Goal: Task Accomplishment & Management: Use online tool/utility

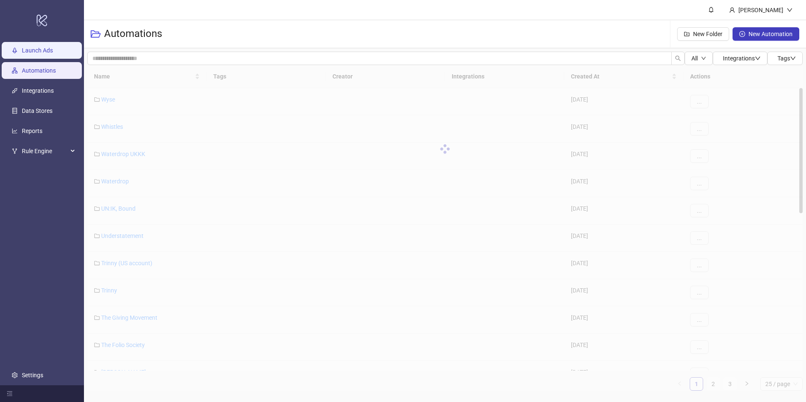
click at [53, 52] on link "Launch Ads" at bounding box center [37, 50] width 31 height 7
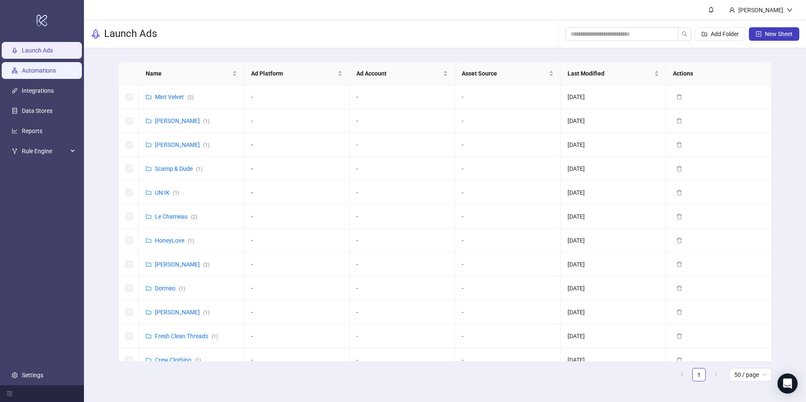
click at [51, 73] on link "Automations" at bounding box center [39, 70] width 34 height 7
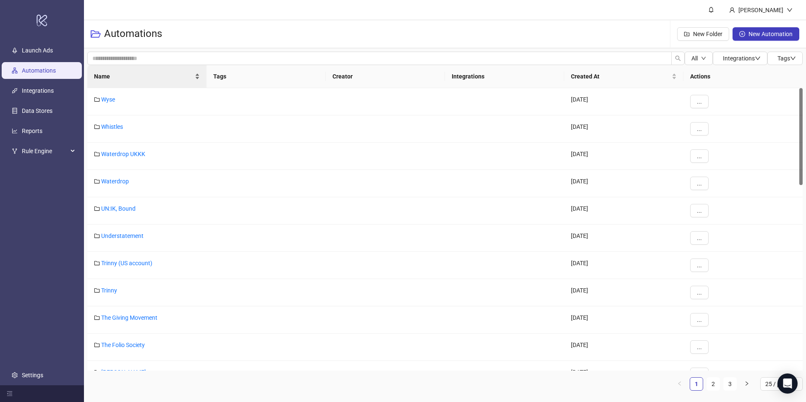
click at [146, 76] on span "Name" at bounding box center [143, 76] width 99 height 9
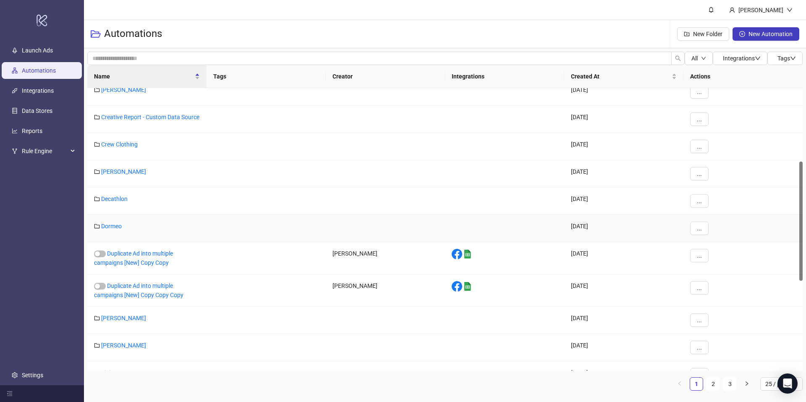
scroll to position [174, 0]
click at [118, 147] on link "Crew Clothing" at bounding box center [119, 144] width 37 height 7
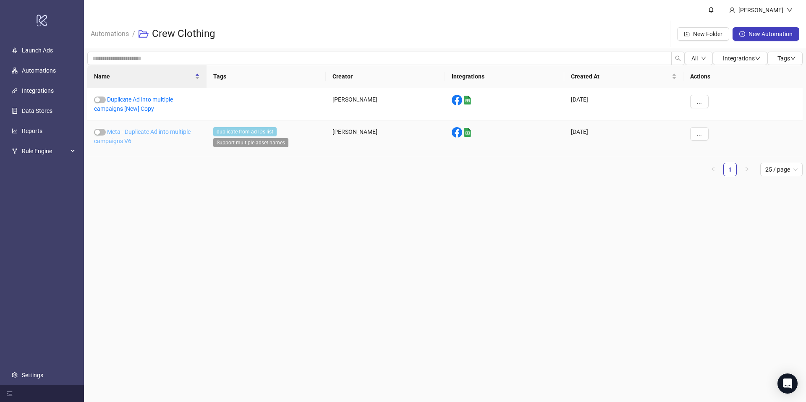
click at [121, 142] on link "Meta - Duplicate Ad into multiple campaigns V6" at bounding box center [142, 137] width 97 height 16
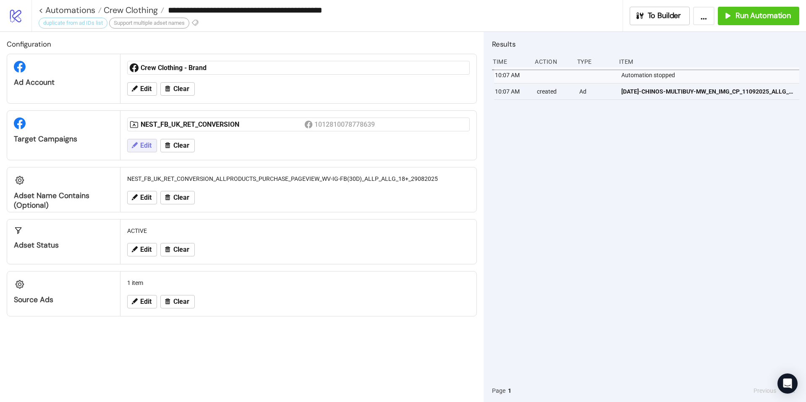
click at [146, 147] on span "Edit" at bounding box center [145, 146] width 11 height 8
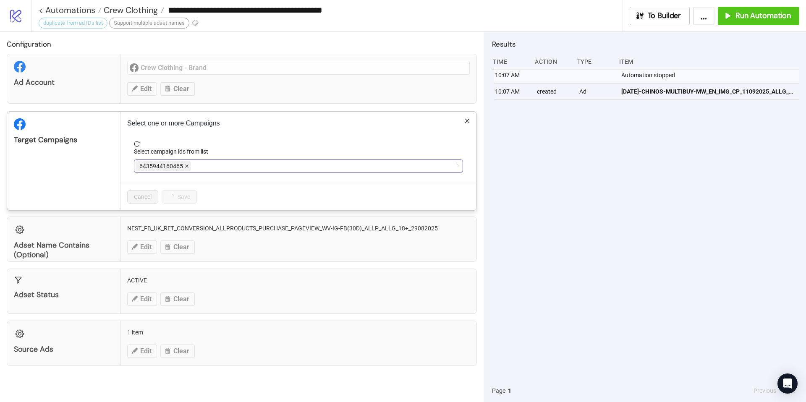
click at [185, 167] on icon "close" at bounding box center [187, 166] width 4 height 4
click at [465, 121] on icon "close" at bounding box center [468, 121] width 6 height 6
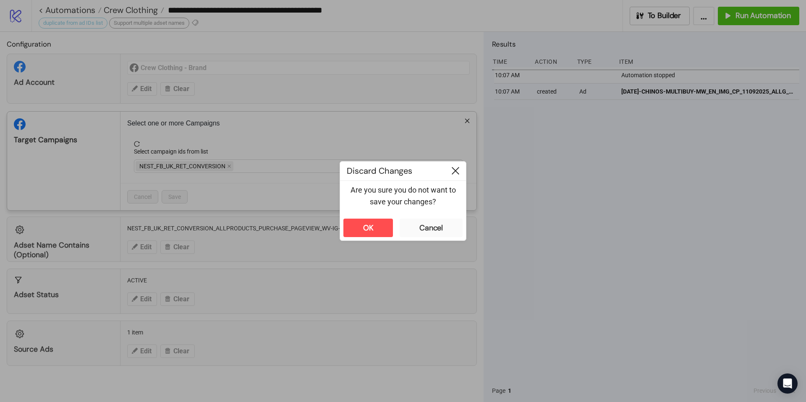
click at [452, 174] on icon at bounding box center [456, 171] width 8 height 8
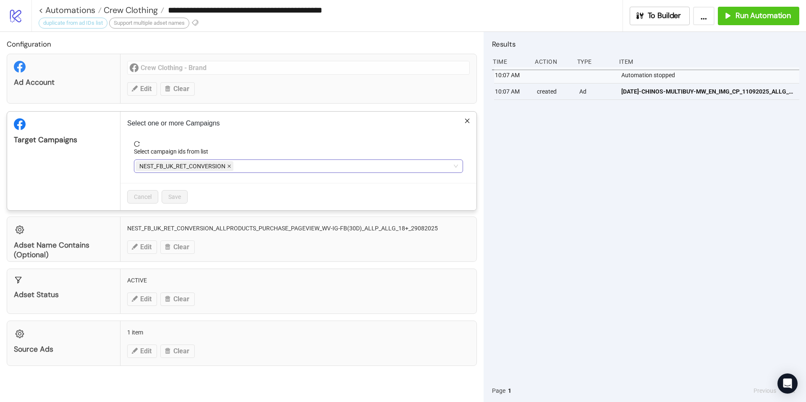
click at [230, 165] on icon "close" at bounding box center [229, 166] width 4 height 4
click at [230, 165] on div at bounding box center [294, 166] width 317 height 12
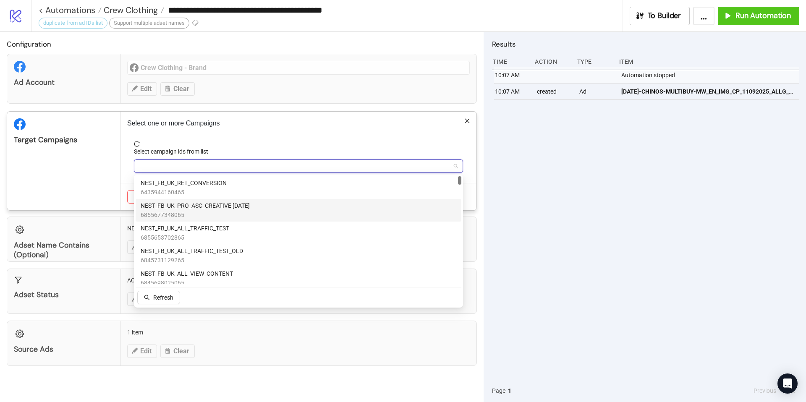
click at [233, 208] on span "NEST_FB_UK_PRO_ASC_CREATIVE [DATE]" at bounding box center [195, 205] width 109 height 9
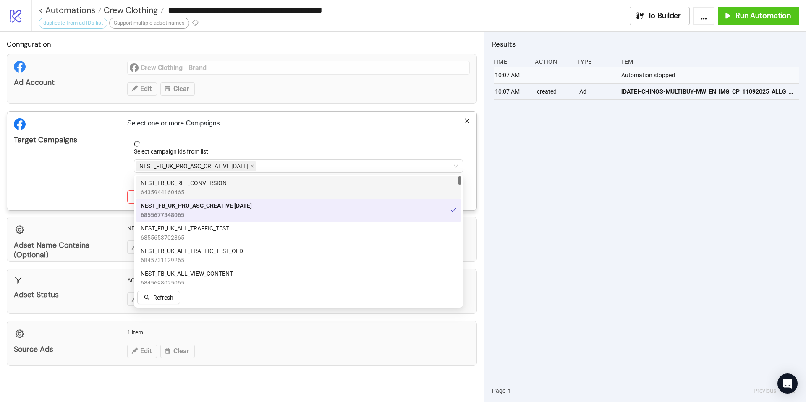
click at [121, 160] on div "Select one or more Campaigns Select campaign ids from list NEST_FB_UK_PRO_ASC_C…" at bounding box center [299, 161] width 356 height 99
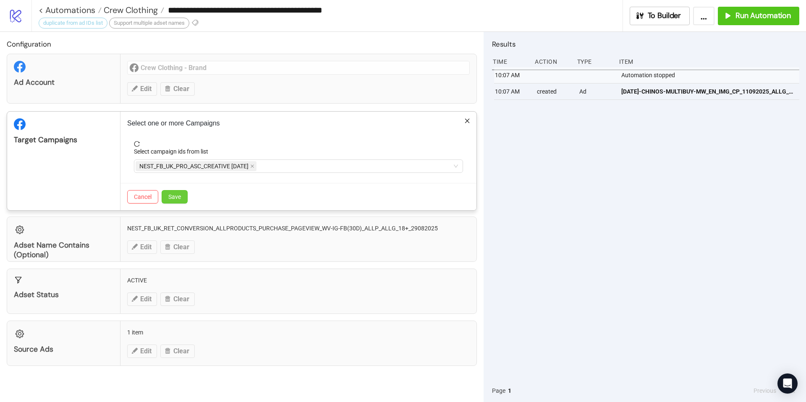
click at [173, 197] on span "Save" at bounding box center [174, 197] width 13 height 7
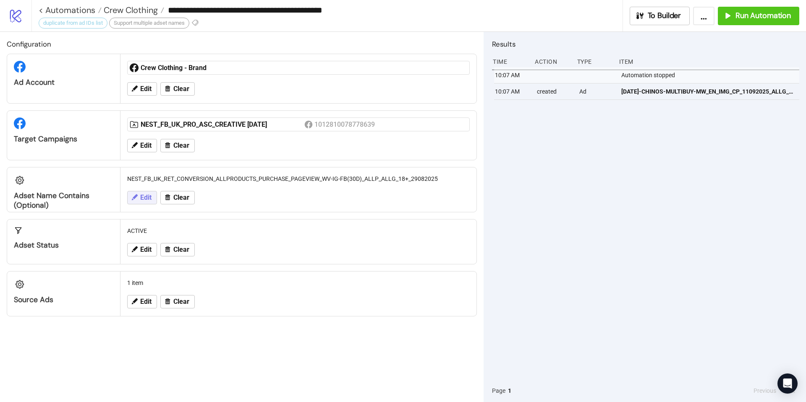
click at [154, 195] on button "Edit" at bounding box center [142, 197] width 30 height 13
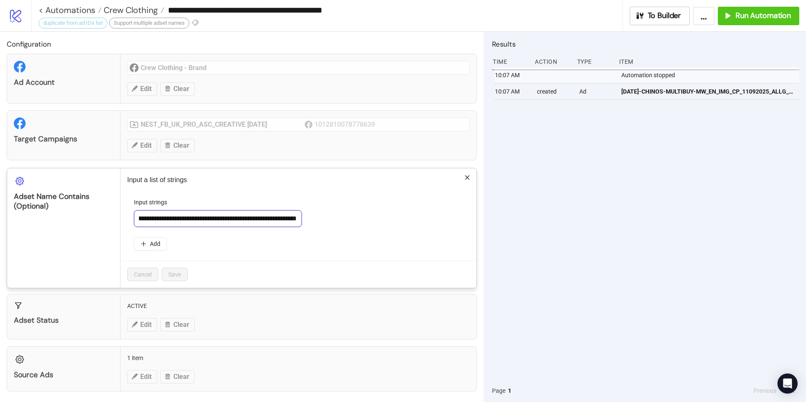
scroll to position [0, 195]
drag, startPoint x: 139, startPoint y: 217, endPoint x: 337, endPoint y: 216, distance: 197.4
click at [337, 216] on div "**********" at bounding box center [298, 218] width 329 height 17
paste input "**********"
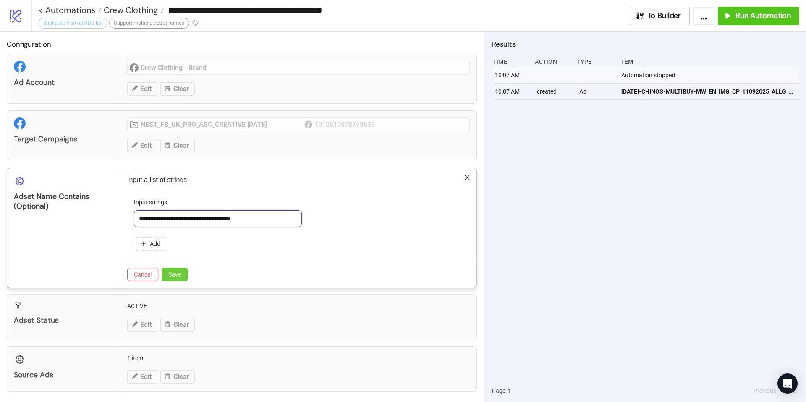
type input "**********"
click at [178, 275] on span "Save" at bounding box center [174, 274] width 13 height 7
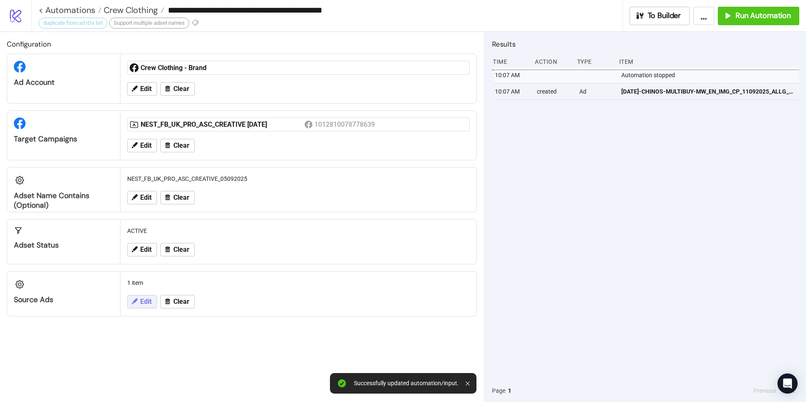
click at [142, 301] on span "Edit" at bounding box center [145, 302] width 11 height 8
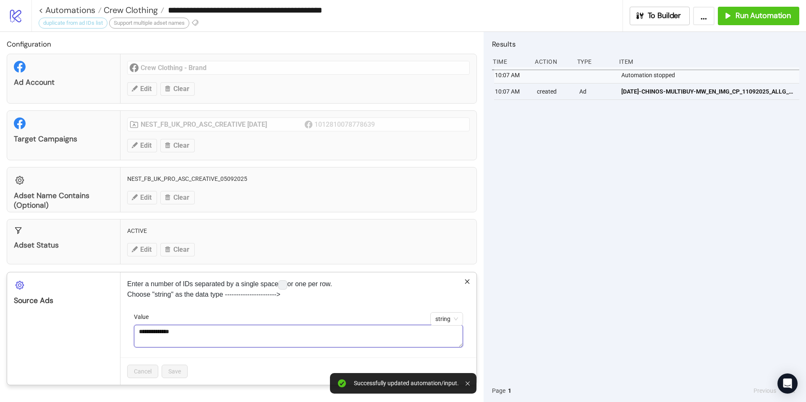
drag, startPoint x: 184, startPoint y: 340, endPoint x: 162, endPoint y: 320, distance: 29.8
click at [162, 320] on div "**********" at bounding box center [298, 329] width 329 height 35
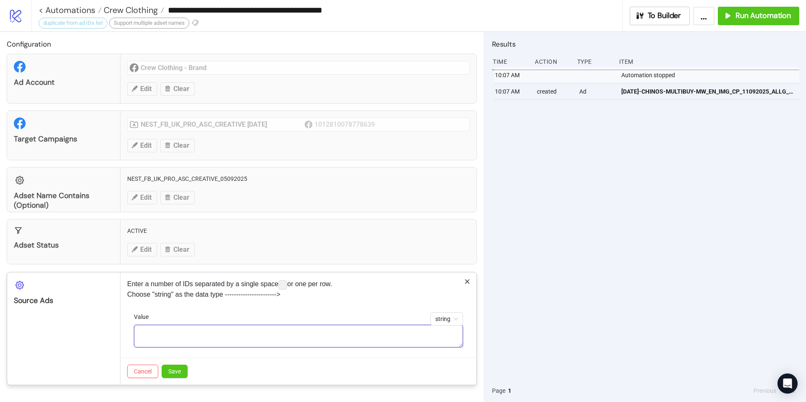
paste textarea "**********"
type textarea "**********"
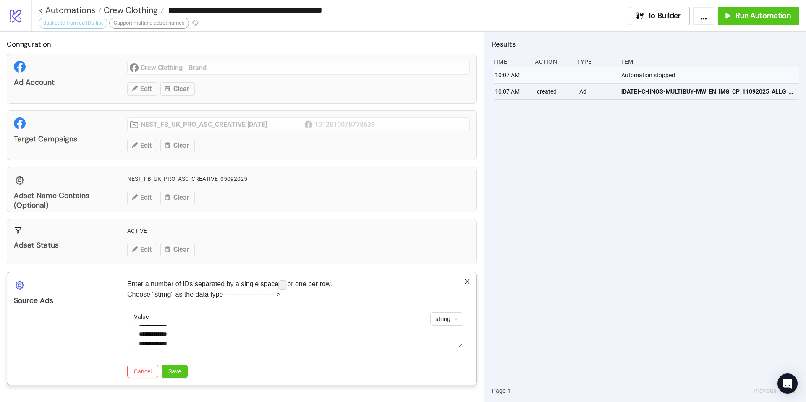
click at [197, 358] on div "Cancel Save" at bounding box center [299, 371] width 356 height 27
click at [178, 375] on button "Save" at bounding box center [175, 371] width 26 height 13
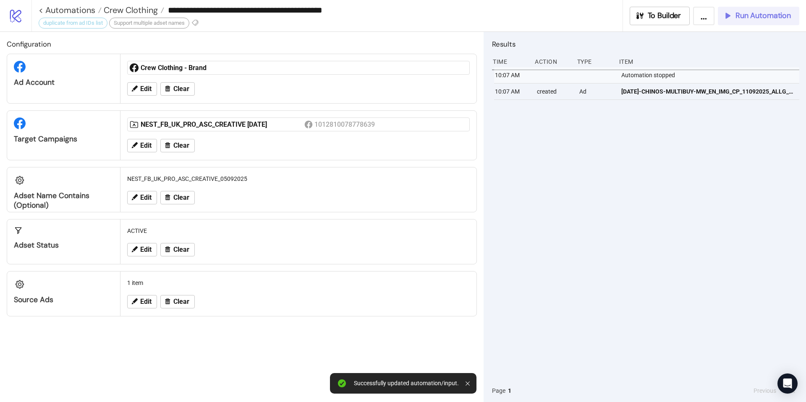
click at [745, 10] on button "Run Automation" at bounding box center [758, 16] width 81 height 18
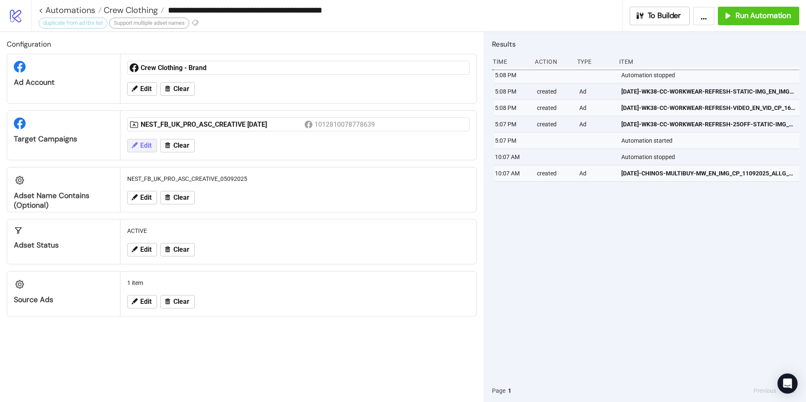
click at [135, 149] on button "Edit" at bounding box center [142, 145] width 30 height 13
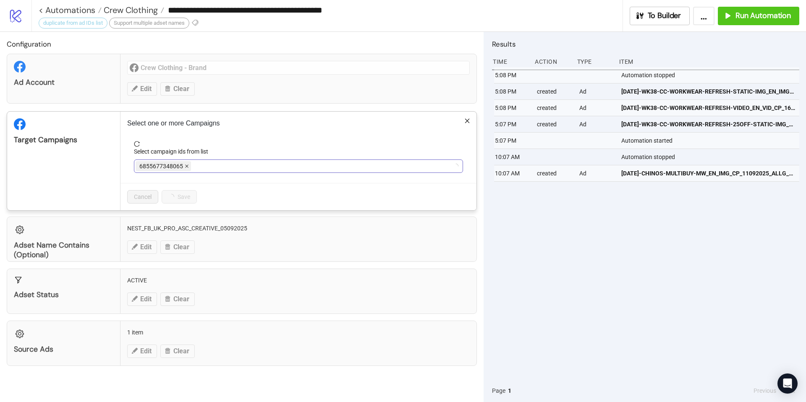
click at [187, 168] on icon "close" at bounding box center [187, 166] width 4 height 4
click at [187, 168] on span "NEST_FB_UK_PRO_ASC_CREATIVE [DATE]" at bounding box center [193, 166] width 109 height 9
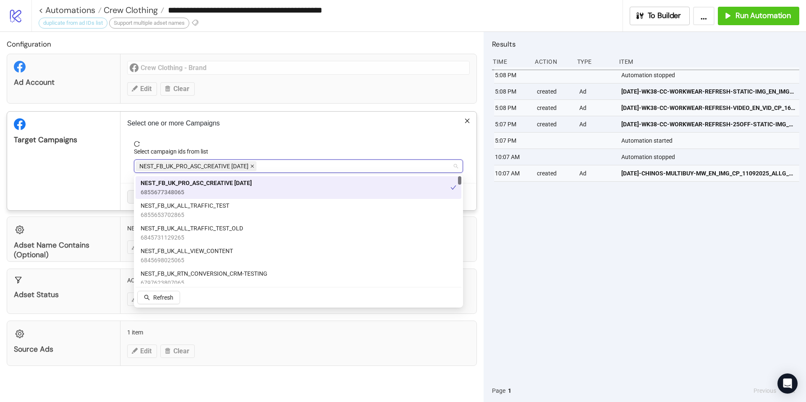
click at [253, 167] on icon "close" at bounding box center [252, 166] width 4 height 4
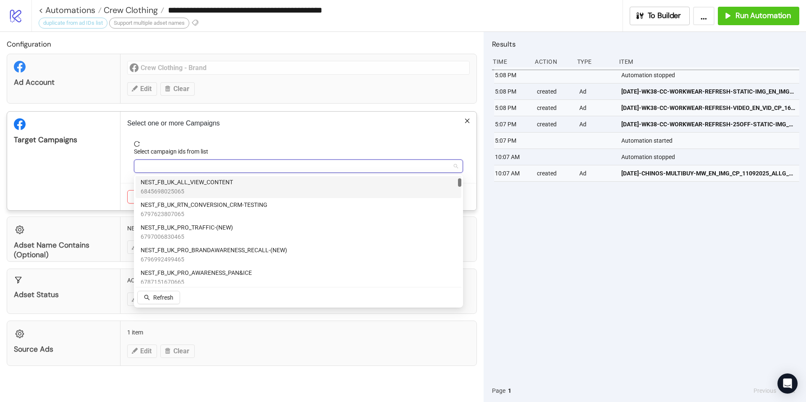
scroll to position [68, 0]
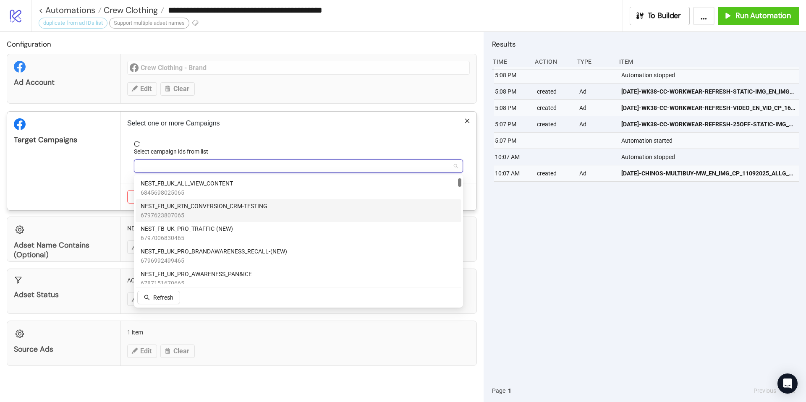
click at [246, 210] on span "NEST_FB_UK_RTN_CONVERSION_CRM-TESTING" at bounding box center [204, 206] width 127 height 9
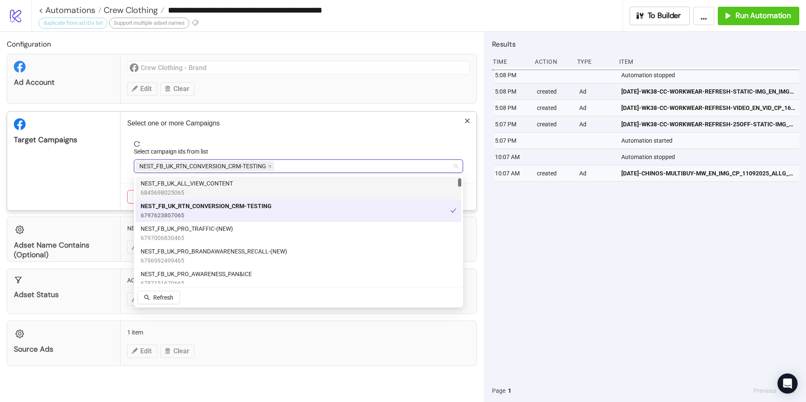
click at [130, 167] on form "Select campaign ids from list NEST_FB_UK_RTN_CONVERSION_CRM-TESTING" at bounding box center [298, 162] width 343 height 42
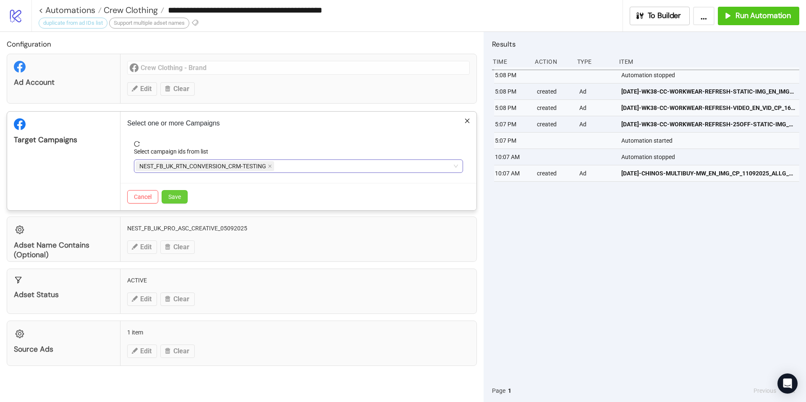
click at [184, 196] on button "Save" at bounding box center [175, 196] width 26 height 13
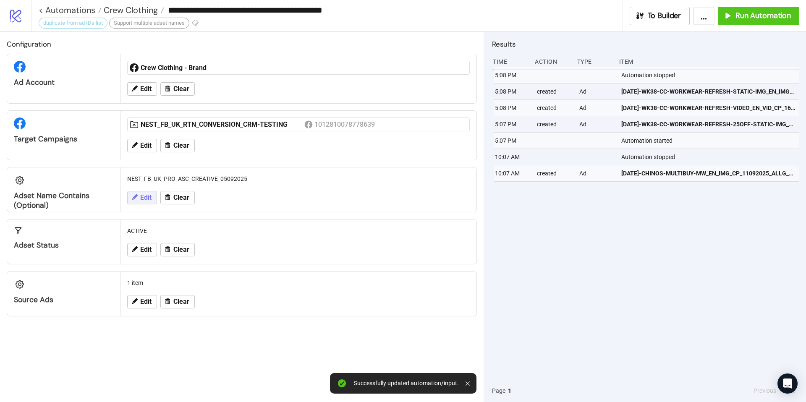
click at [149, 197] on span "Edit" at bounding box center [145, 198] width 11 height 8
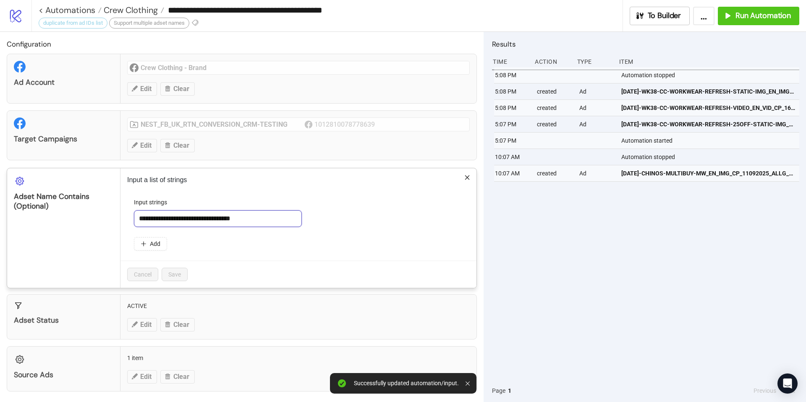
drag, startPoint x: 279, startPoint y: 221, endPoint x: 279, endPoint y: 204, distance: 16.8
click at [279, 204] on div "**********" at bounding box center [298, 212] width 329 height 29
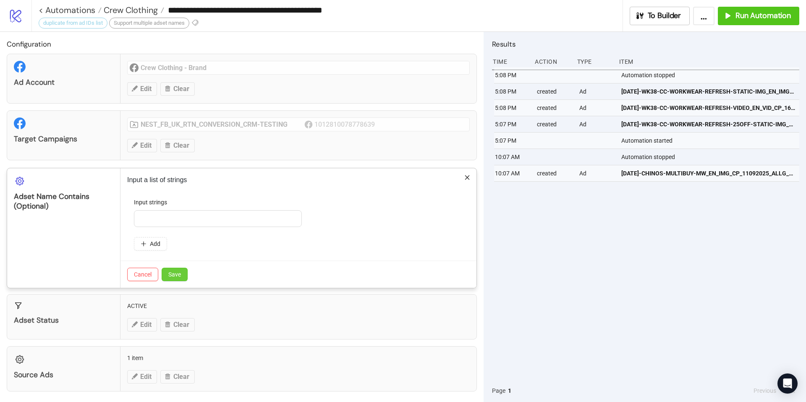
click at [185, 275] on button "Save" at bounding box center [175, 274] width 26 height 13
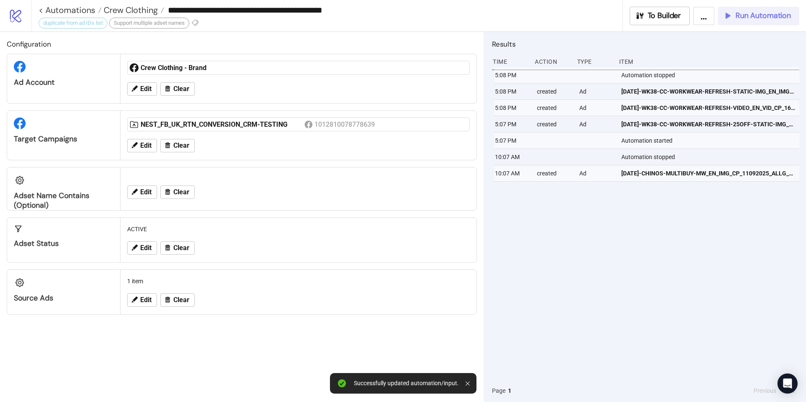
click at [758, 9] on button "Run Automation" at bounding box center [758, 16] width 81 height 18
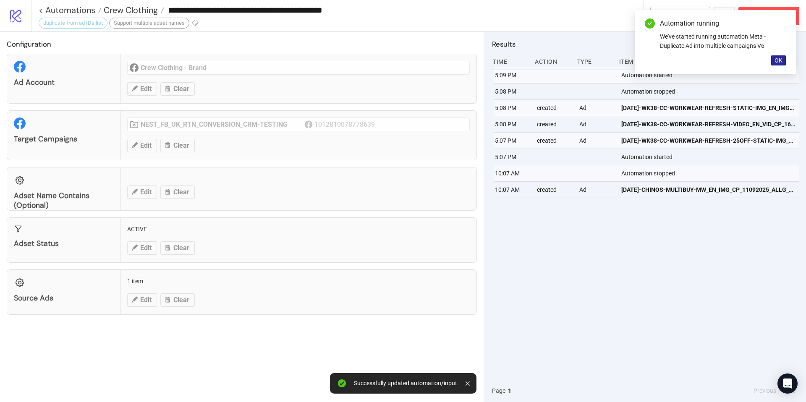
click at [780, 60] on span "OK" at bounding box center [779, 60] width 8 height 7
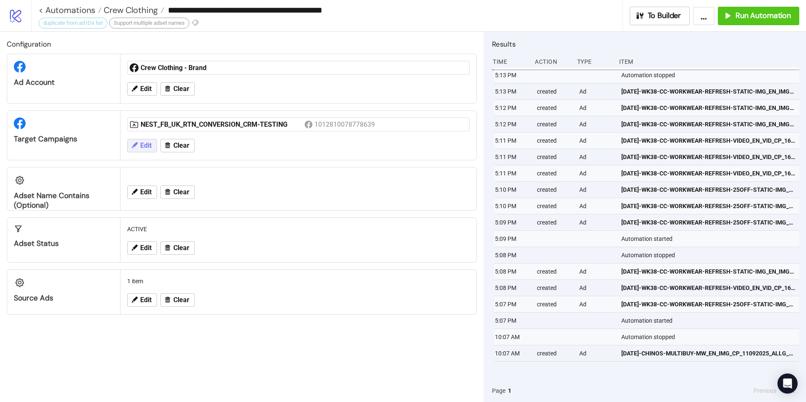
click at [142, 145] on span "Edit" at bounding box center [145, 146] width 11 height 8
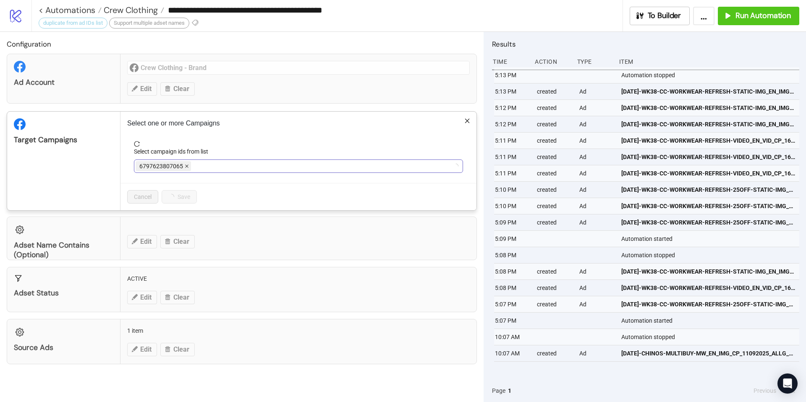
click at [186, 165] on icon "close" at bounding box center [187, 166] width 4 height 4
click at [186, 165] on div at bounding box center [294, 166] width 317 height 12
click at [269, 165] on icon "close" at bounding box center [270, 166] width 4 height 4
click at [270, 165] on div at bounding box center [294, 166] width 317 height 12
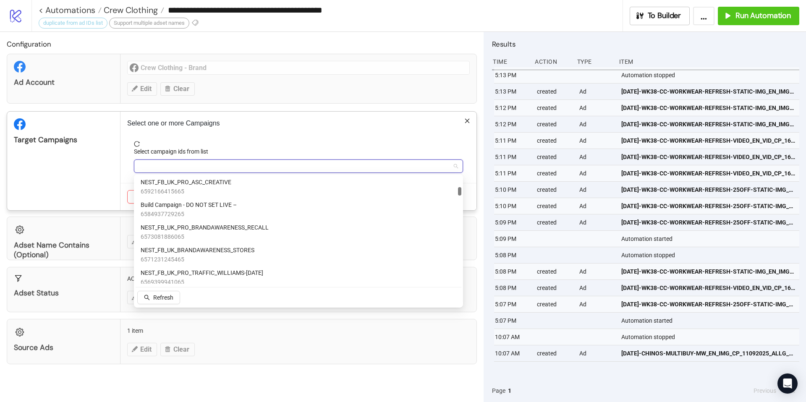
scroll to position [0, 0]
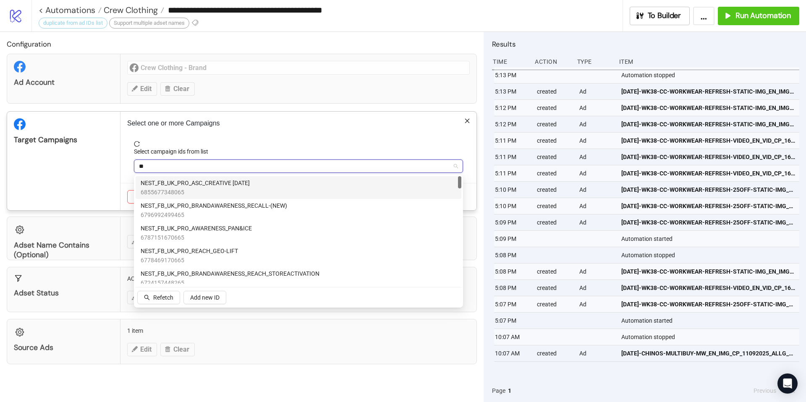
type input "***"
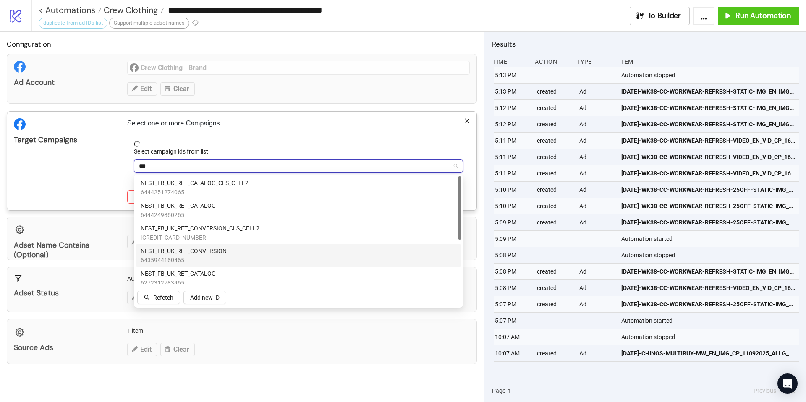
click at [242, 249] on div "NEST_FB_UK_RET_CONVERSION 6435944160465" at bounding box center [299, 256] width 316 height 18
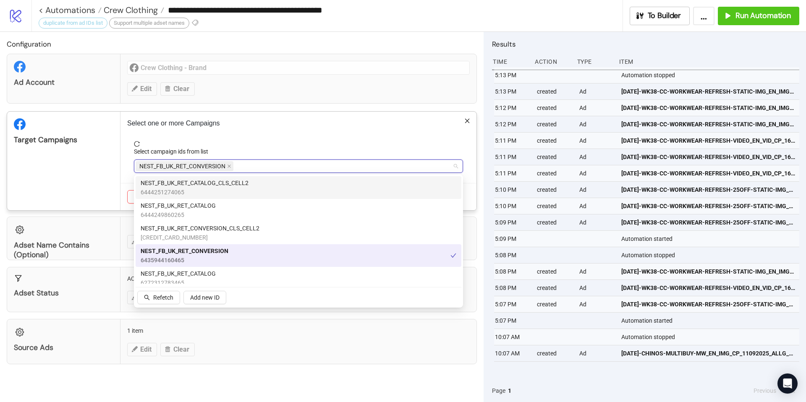
click at [241, 146] on span "reload" at bounding box center [298, 144] width 329 height 6
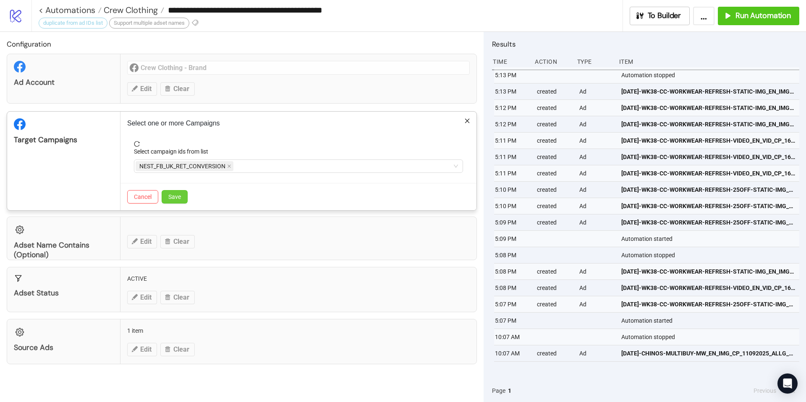
click at [180, 197] on span "Save" at bounding box center [174, 197] width 13 height 7
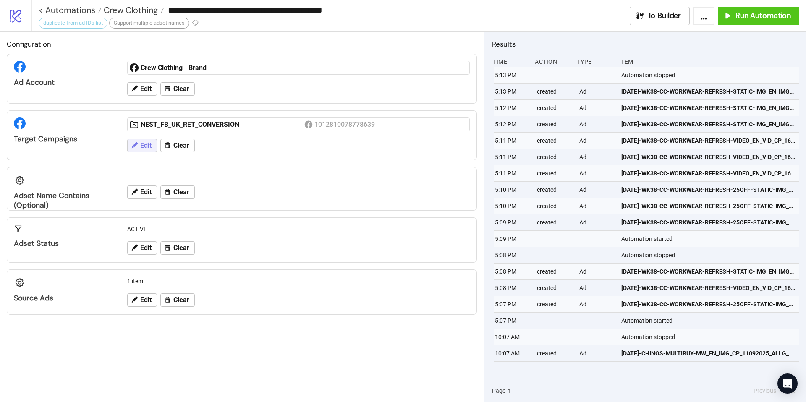
click at [136, 148] on icon at bounding box center [135, 146] width 8 height 8
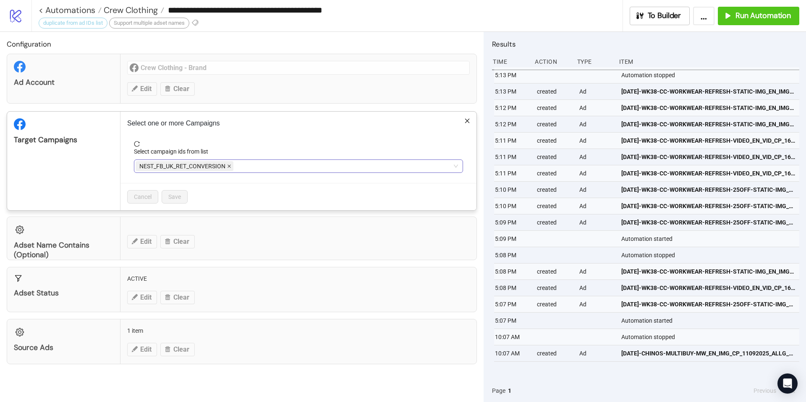
click at [231, 168] on icon "close" at bounding box center [229, 166] width 4 height 4
click at [231, 166] on div at bounding box center [294, 166] width 317 height 12
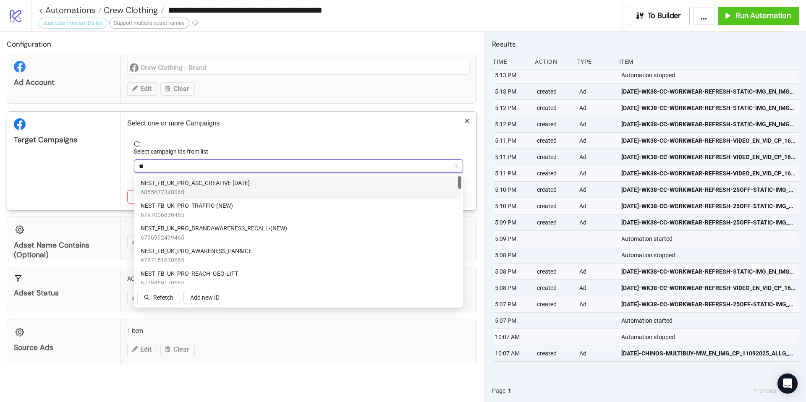
type input "***"
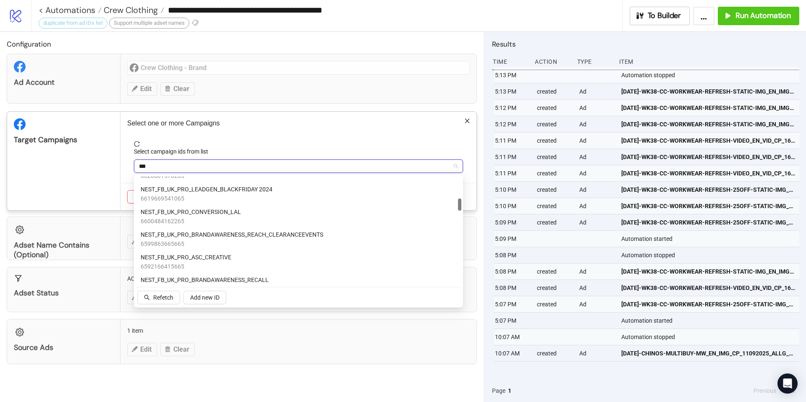
scroll to position [197, 0]
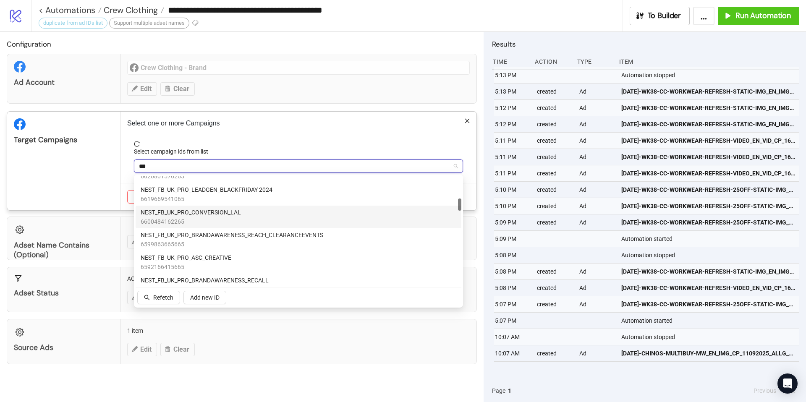
click at [225, 218] on span "6600484162265" at bounding box center [191, 221] width 100 height 9
click at [257, 139] on div "Select one or more Campaigns Select campaign ids from list NEST_FB_UK_PRO_CONVE…" at bounding box center [299, 161] width 356 height 99
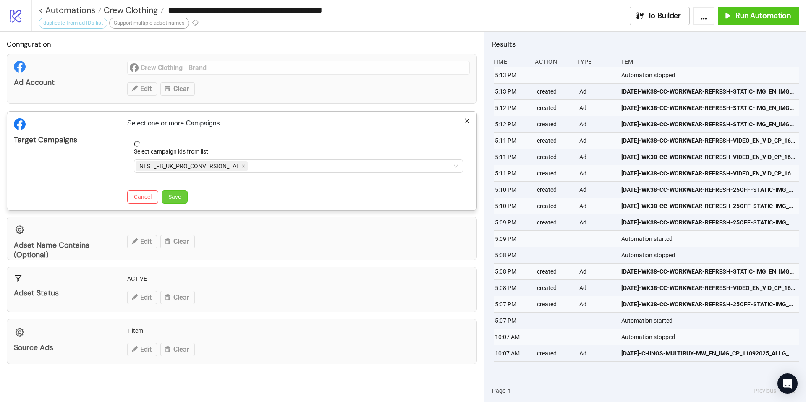
click at [180, 194] on span "Save" at bounding box center [174, 197] width 13 height 7
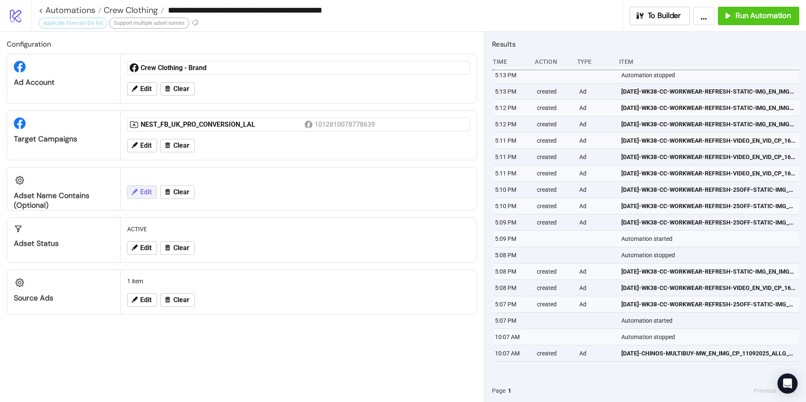
click at [146, 196] on span "Edit" at bounding box center [145, 193] width 11 height 8
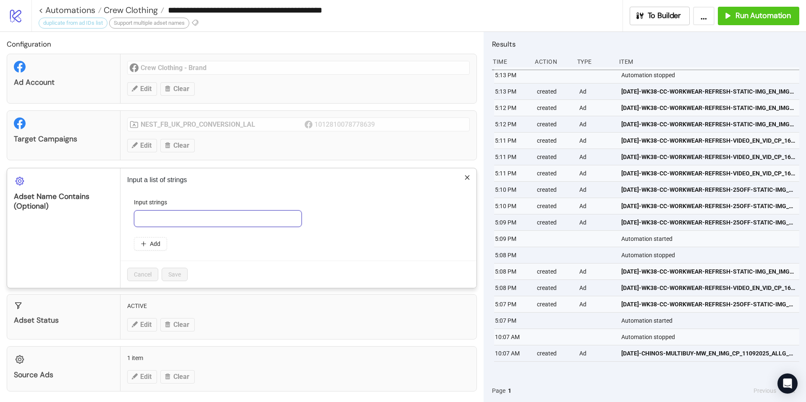
click at [163, 221] on input "text" at bounding box center [218, 218] width 168 height 17
paste input "**********"
type input "**********"
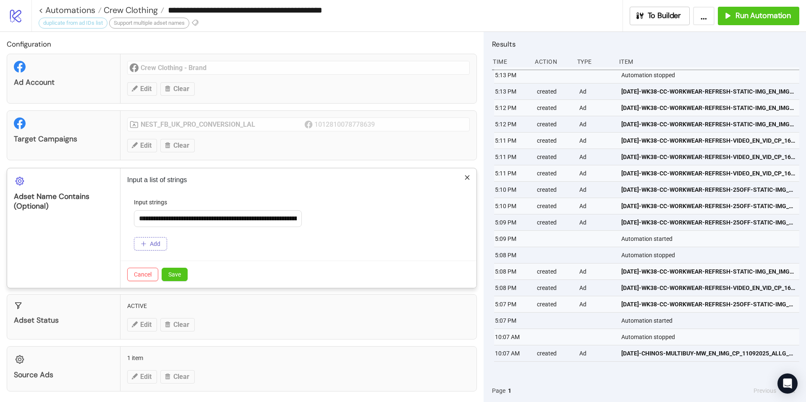
click at [162, 242] on button "Add" at bounding box center [150, 243] width 33 height 13
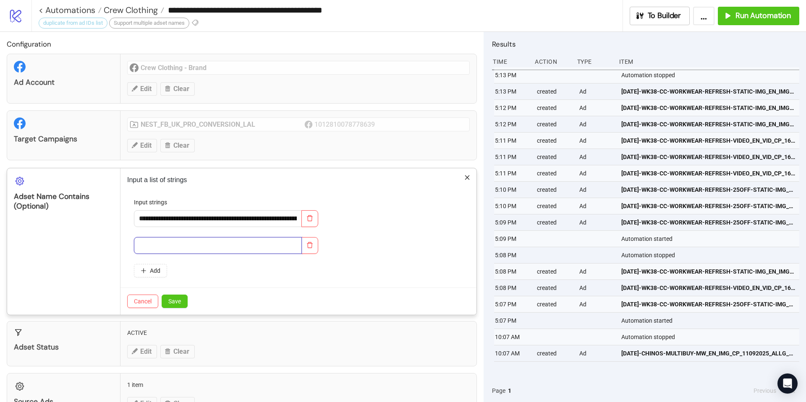
click at [171, 244] on input "text" at bounding box center [218, 245] width 168 height 17
paste input "**********"
type input "**********"
click at [187, 267] on div "Add" at bounding box center [298, 270] width 329 height 13
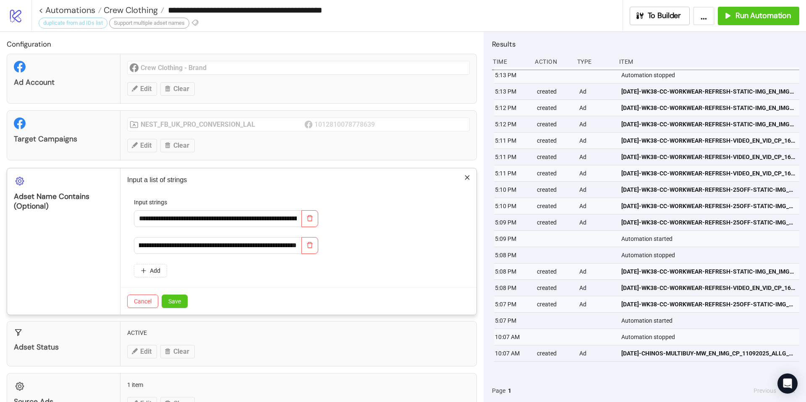
scroll to position [0, 0]
click at [186, 299] on button "Save" at bounding box center [175, 301] width 26 height 13
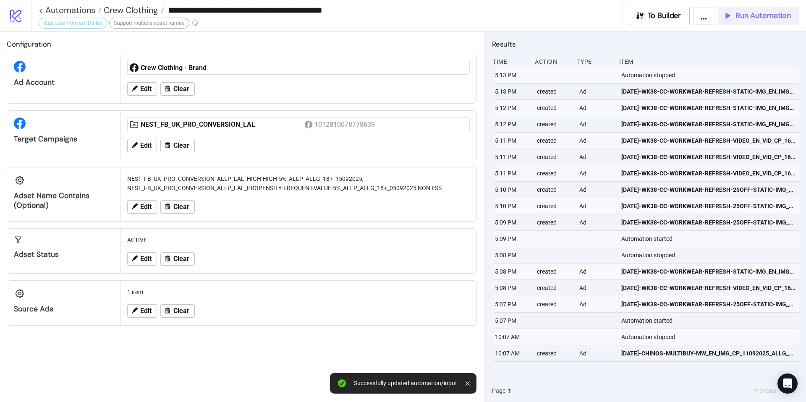
click at [755, 17] on span "Run Automation" at bounding box center [763, 16] width 55 height 10
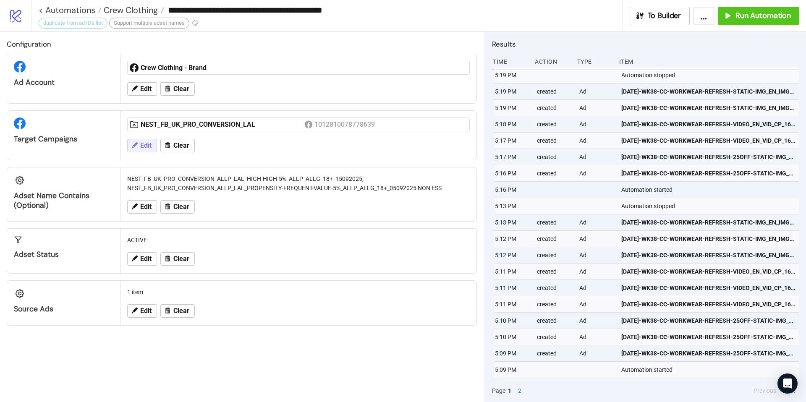
click at [146, 146] on span "Edit" at bounding box center [145, 146] width 11 height 8
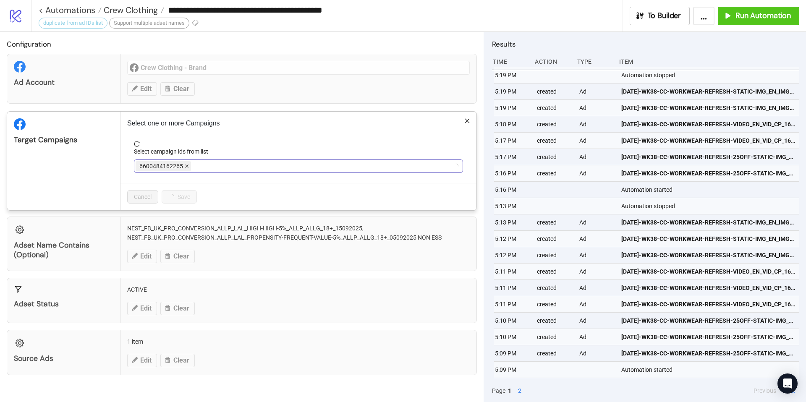
click at [185, 164] on icon "close" at bounding box center [187, 166] width 4 height 4
click at [185, 165] on div at bounding box center [294, 166] width 317 height 12
click at [243, 166] on icon "close" at bounding box center [243, 166] width 4 height 4
click at [244, 166] on div at bounding box center [294, 166] width 317 height 12
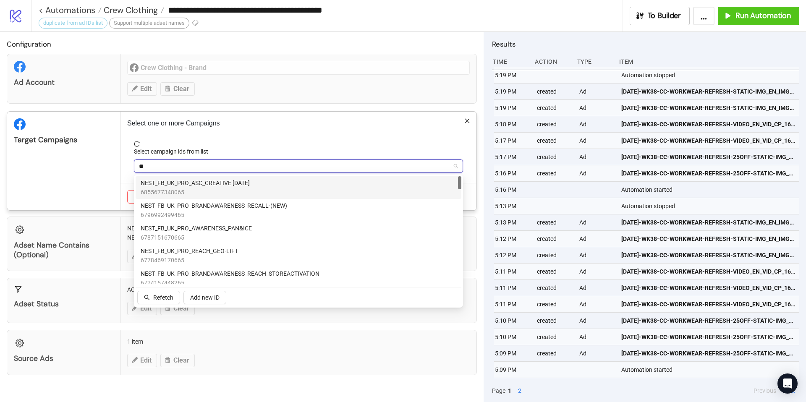
type input "***"
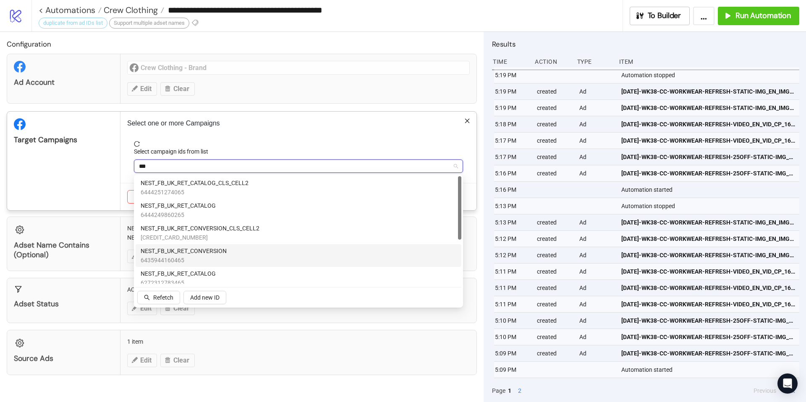
click at [234, 249] on div "NEST_FB_UK_RET_CONVERSION 6435944160465" at bounding box center [299, 256] width 316 height 18
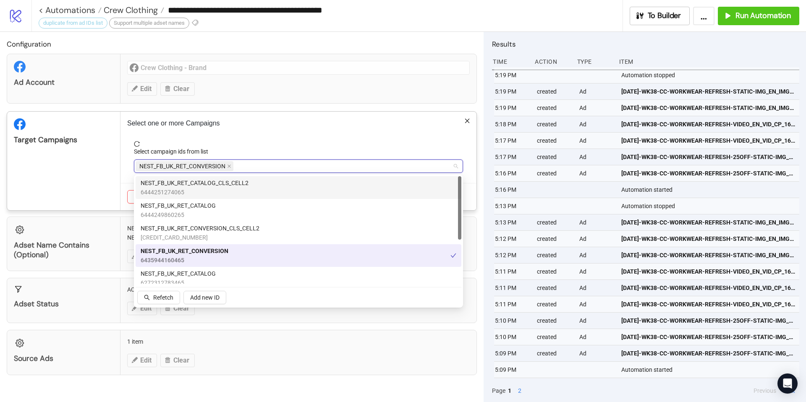
click at [234, 146] on span "reload" at bounding box center [298, 144] width 329 height 6
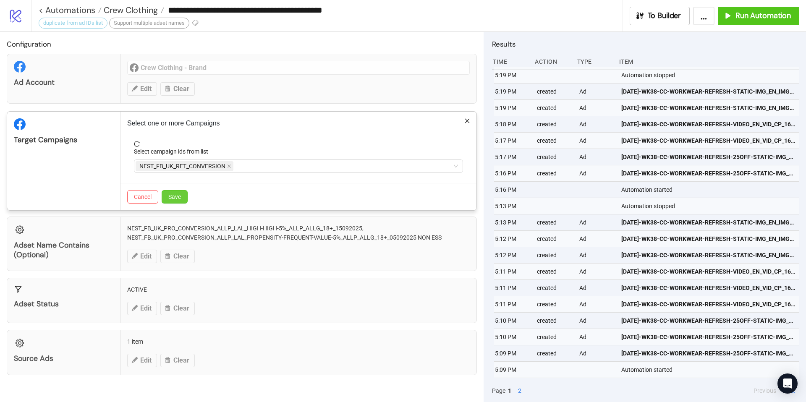
click at [181, 196] on span "Save" at bounding box center [174, 197] width 13 height 7
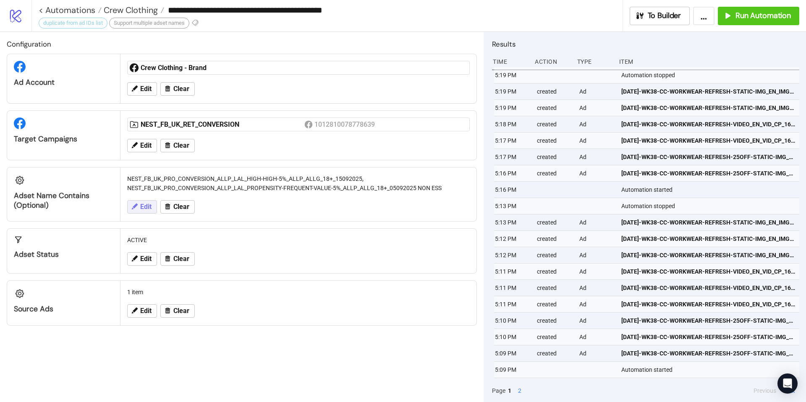
click at [144, 208] on span "Edit" at bounding box center [145, 207] width 11 height 8
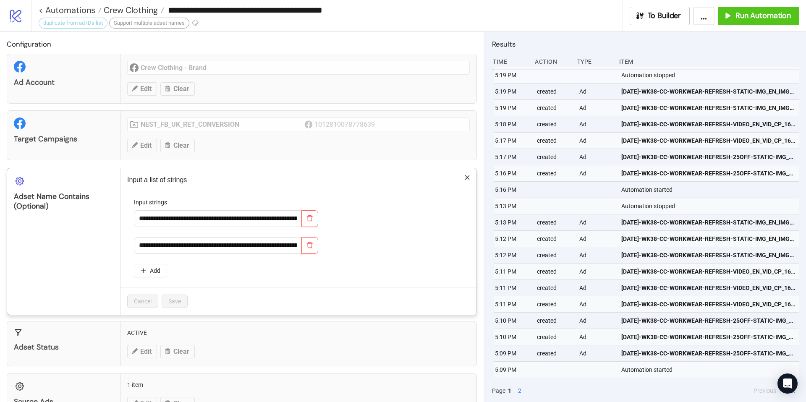
click at [313, 249] on span "button" at bounding box center [310, 246] width 7 height 8
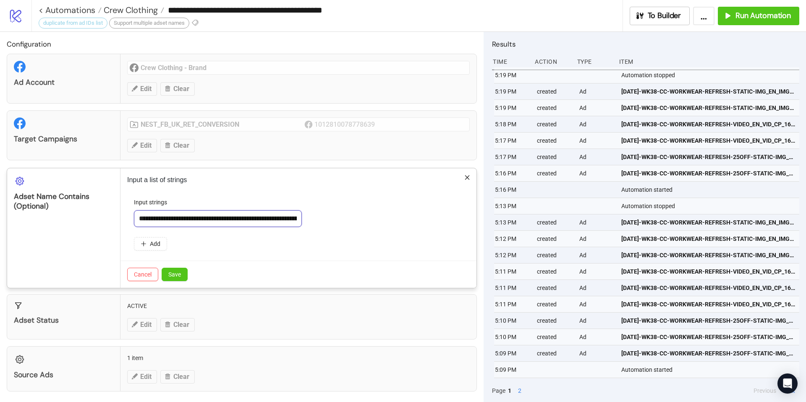
click at [281, 216] on input "**********" at bounding box center [218, 218] width 168 height 17
drag, startPoint x: 139, startPoint y: 217, endPoint x: 314, endPoint y: 223, distance: 174.8
click at [314, 223] on div "**********" at bounding box center [298, 218] width 329 height 17
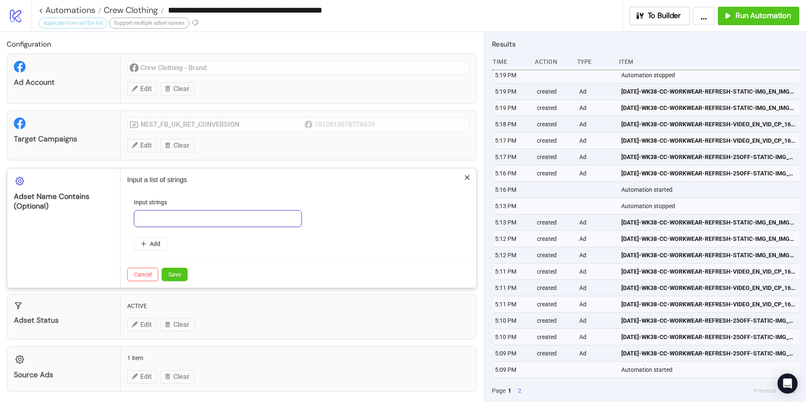
paste input "**********"
type input "**********"
click at [177, 275] on span "Save" at bounding box center [174, 274] width 13 height 7
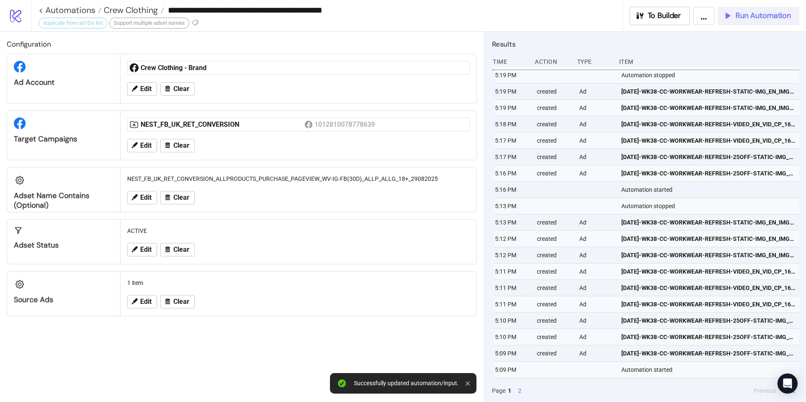
click at [733, 18] on div "Run Automation" at bounding box center [757, 16] width 68 height 10
